Goal: Transaction & Acquisition: Download file/media

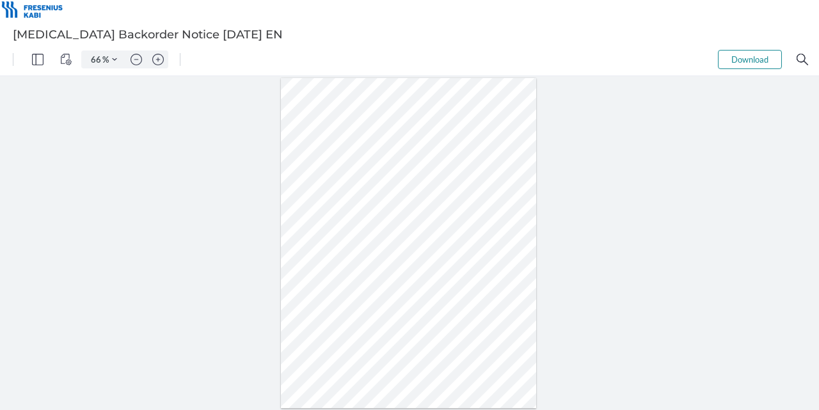
click at [156, 61] on img "Zoom in" at bounding box center [158, 60] width 12 height 12
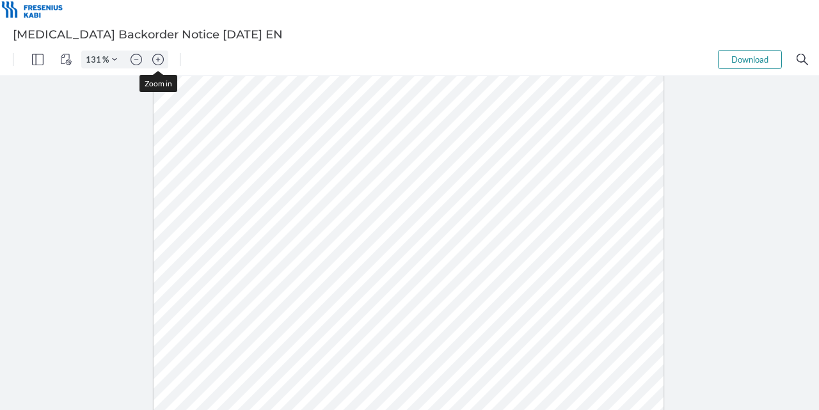
scroll to position [207, 0]
click at [156, 61] on img "Zoom in" at bounding box center [158, 60] width 12 height 12
type input "156"
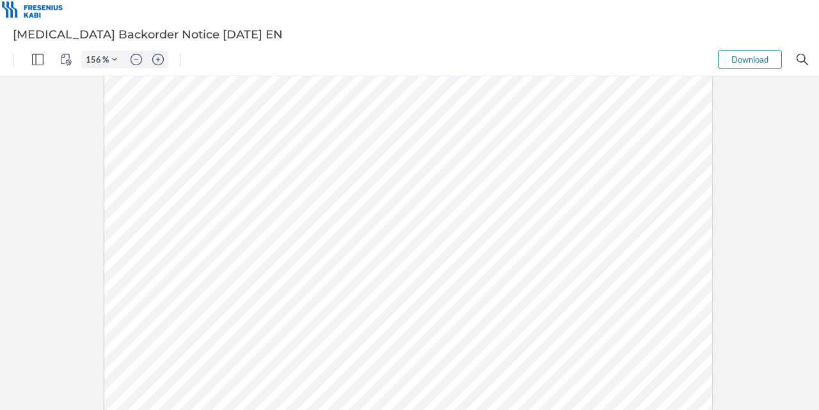
scroll to position [0, 0]
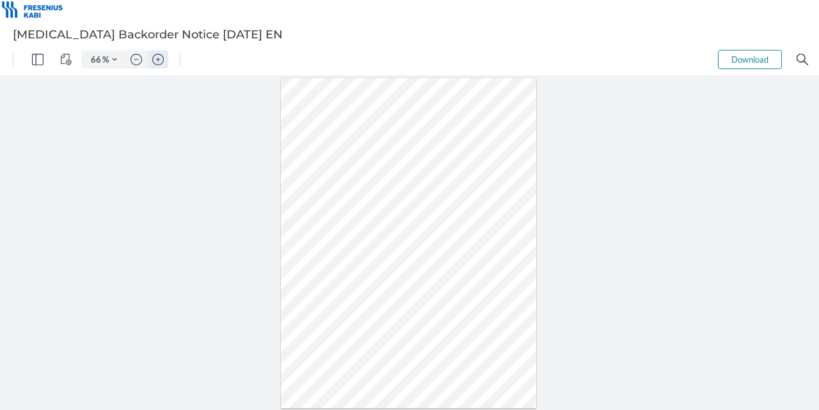
click at [155, 60] on img "Zoom in" at bounding box center [158, 60] width 12 height 12
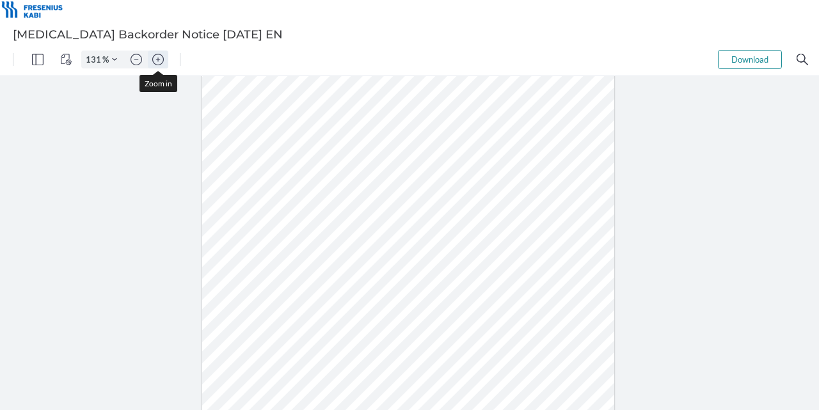
click at [155, 60] on img "Zoom in" at bounding box center [158, 60] width 12 height 12
type input "156"
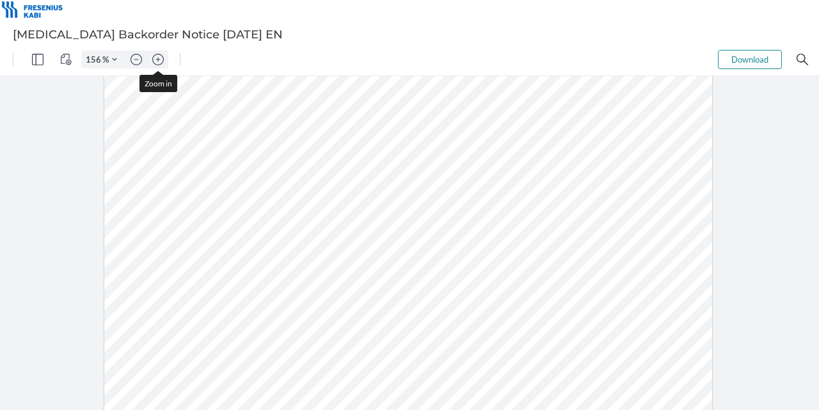
scroll to position [207, 0]
drag, startPoint x: 150, startPoint y: 233, endPoint x: 188, endPoint y: 232, distance: 37.8
click at [188, 232] on div at bounding box center [408, 266] width 608 height 787
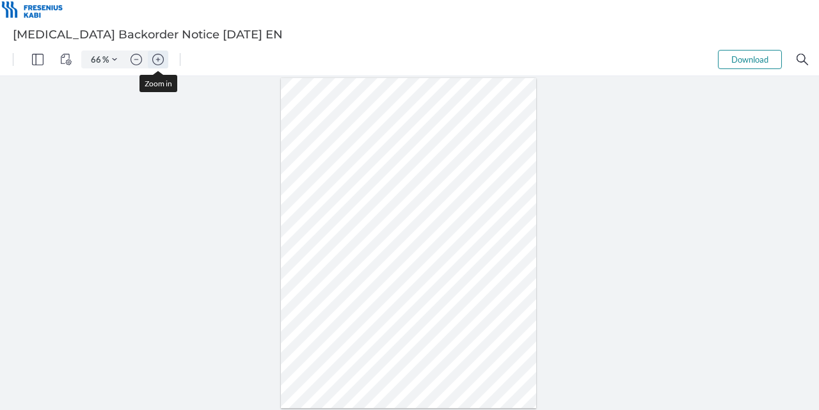
click at [159, 58] on img "Zoom in" at bounding box center [158, 60] width 12 height 12
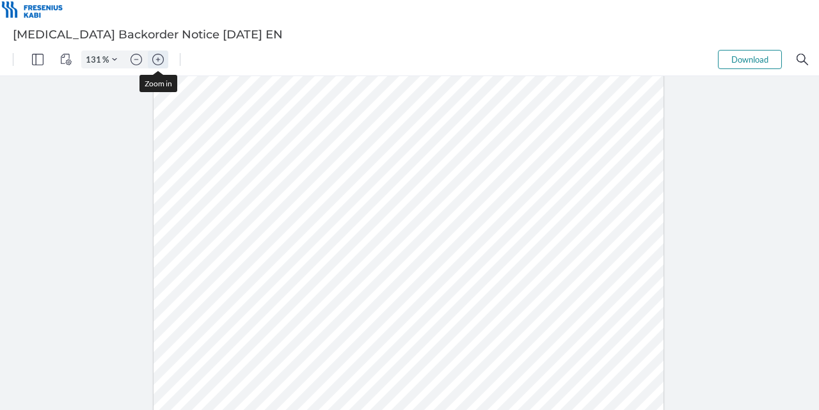
type input "156"
click at [745, 62] on button "Download" at bounding box center [750, 59] width 64 height 19
